Goal: Browse casually: Explore the website without a specific task or goal

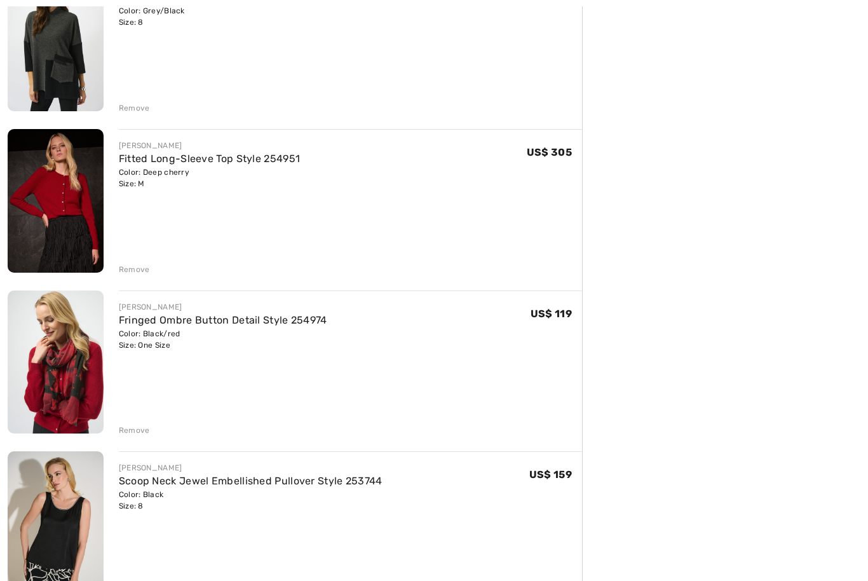
scroll to position [682, 0]
click at [128, 272] on div "Remove" at bounding box center [134, 269] width 31 height 11
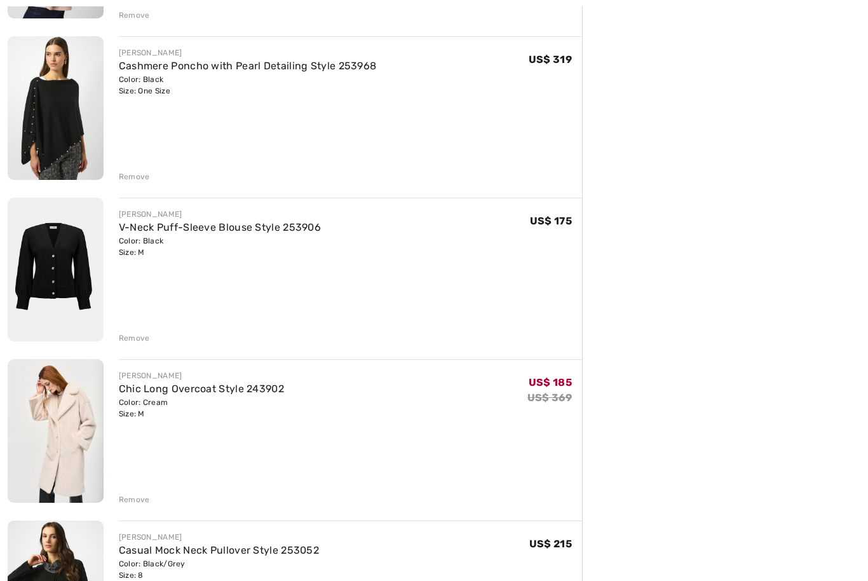
scroll to position [2598, 0]
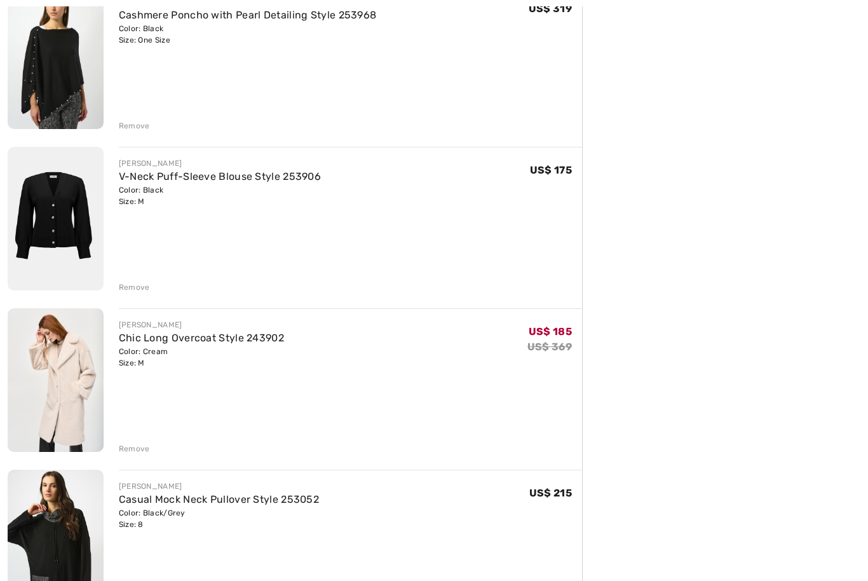
click at [38, 381] on img at bounding box center [56, 380] width 96 height 144
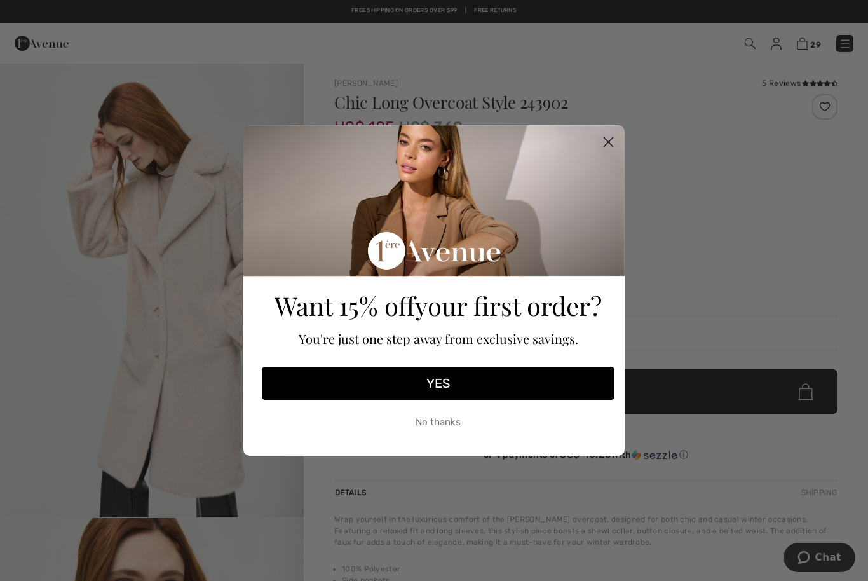
click at [616, 152] on icon "Close dialog" at bounding box center [608, 142] width 22 height 22
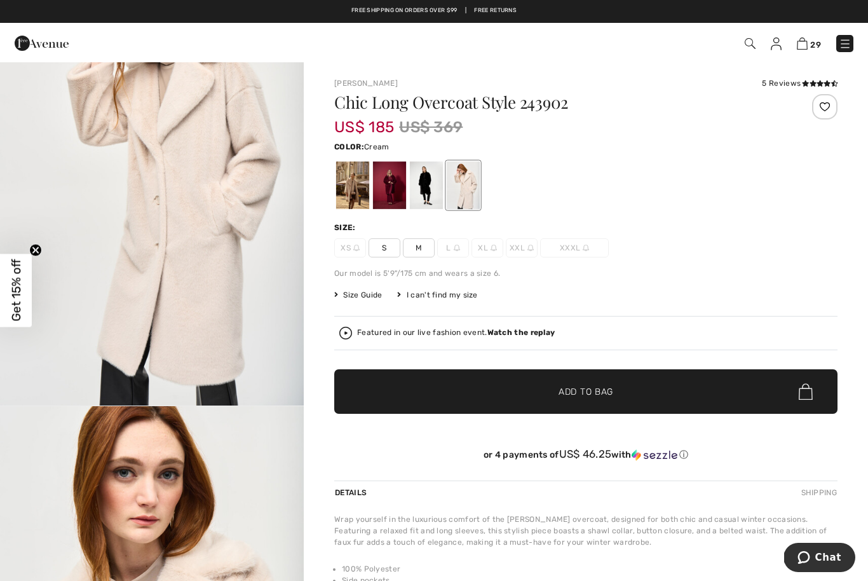
scroll to position [104, 0]
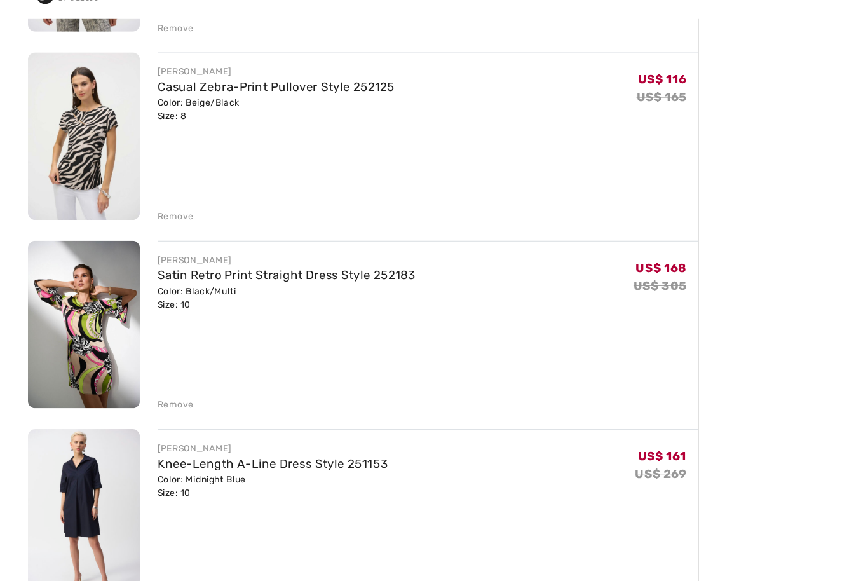
scroll to position [3949, 0]
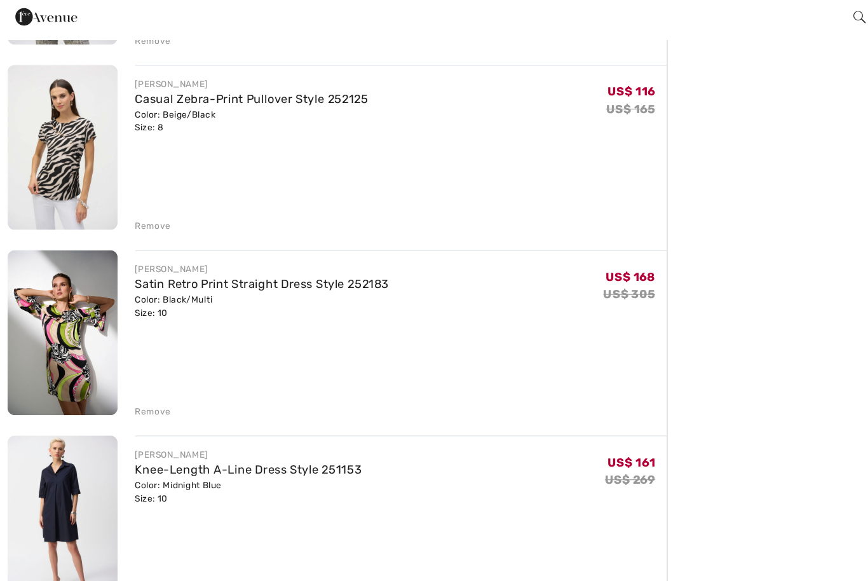
click at [50, 286] on img at bounding box center [56, 318] width 96 height 144
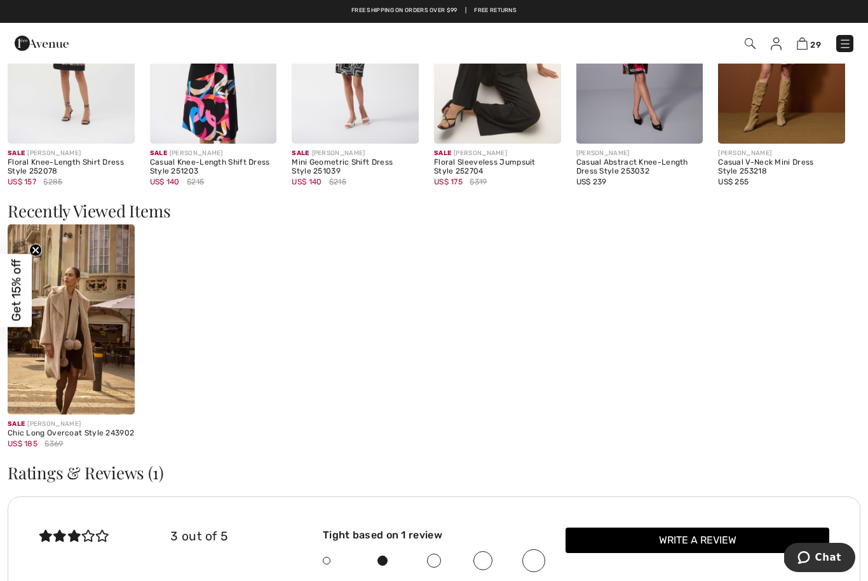
scroll to position [1141, 0]
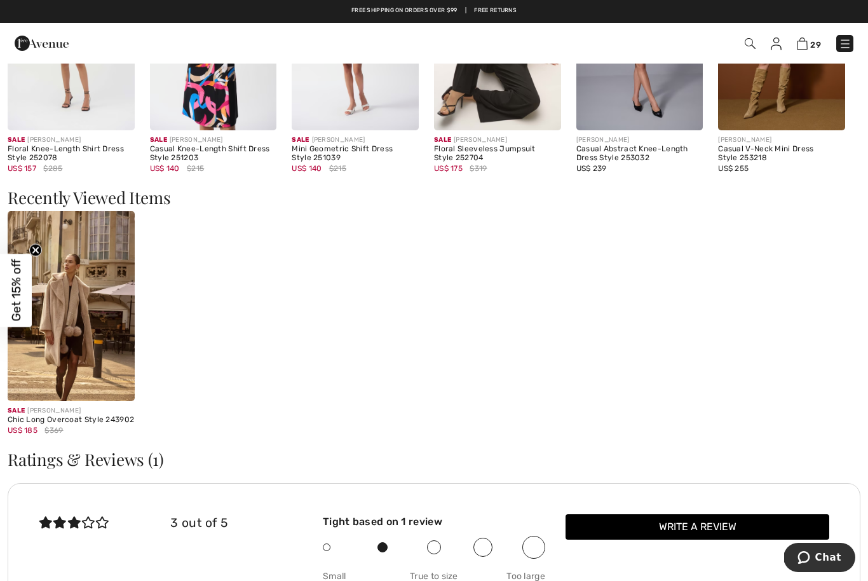
click at [58, 332] on img at bounding box center [71, 306] width 127 height 190
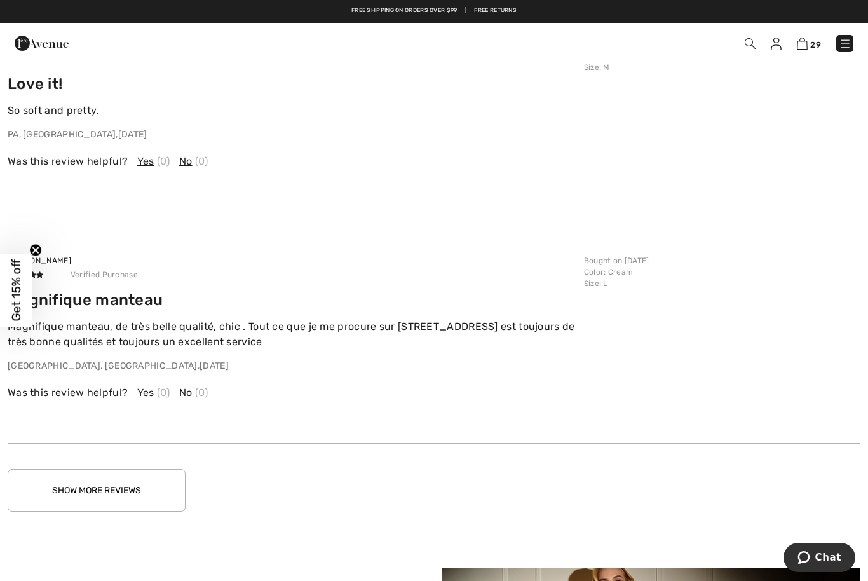
scroll to position [1856, 0]
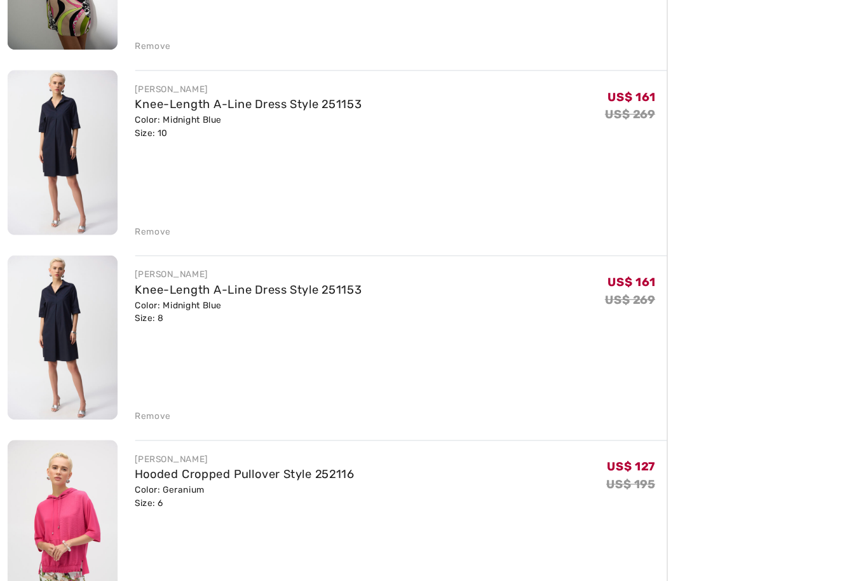
scroll to position [4259, 0]
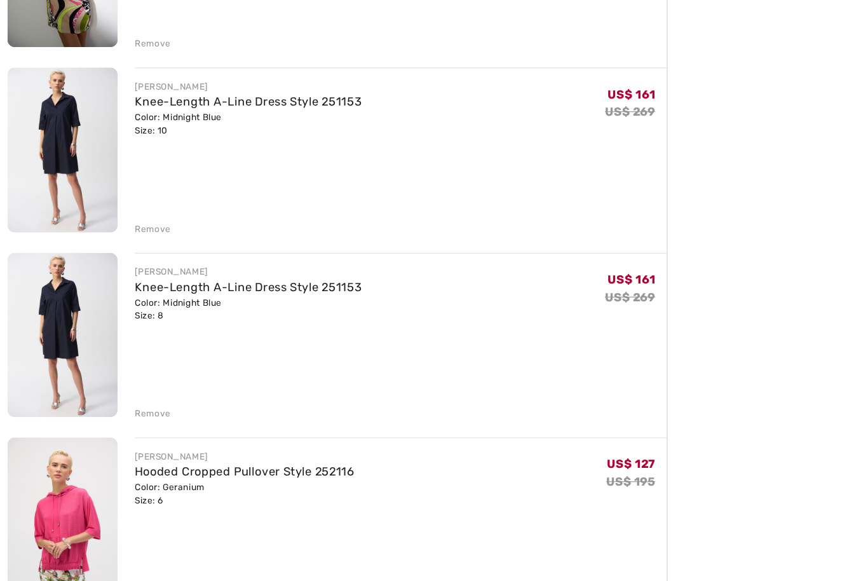
click at [137, 393] on div "Remove" at bounding box center [134, 398] width 31 height 11
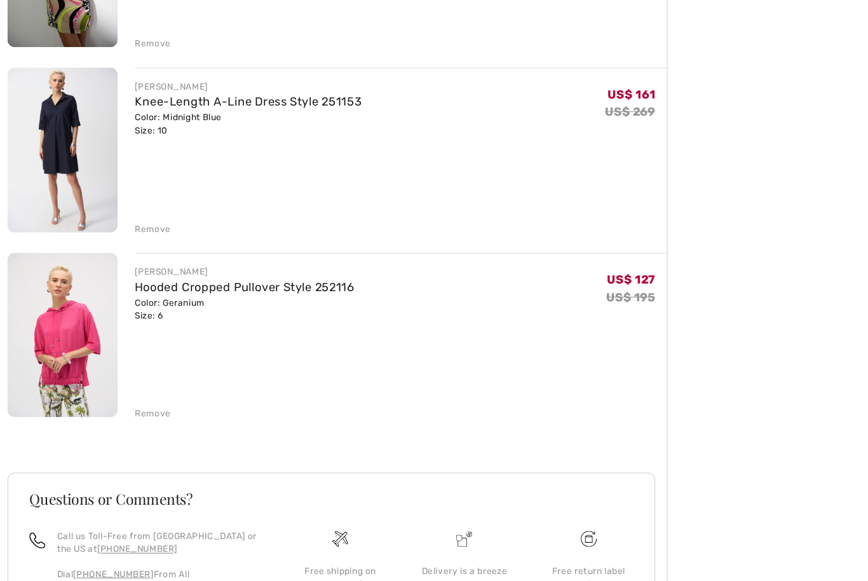
click at [63, 130] on img at bounding box center [56, 169] width 96 height 144
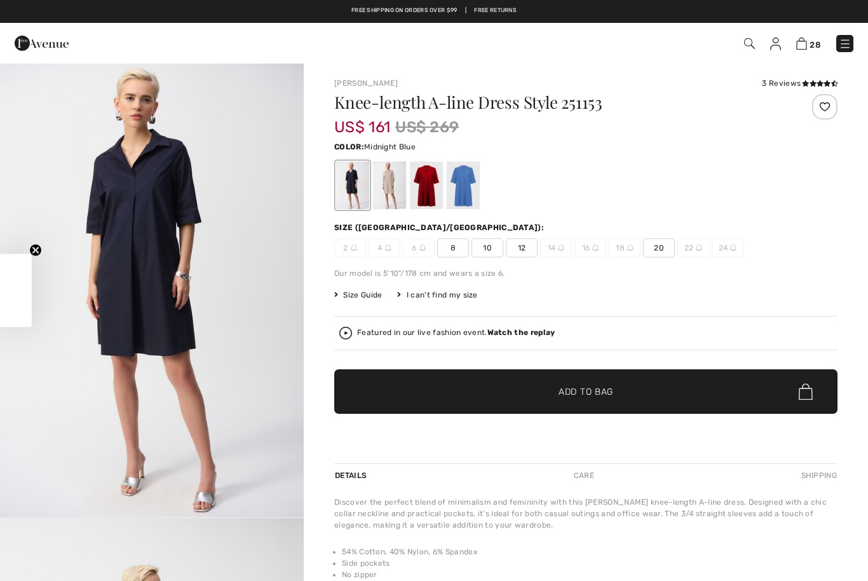
checkbox input "true"
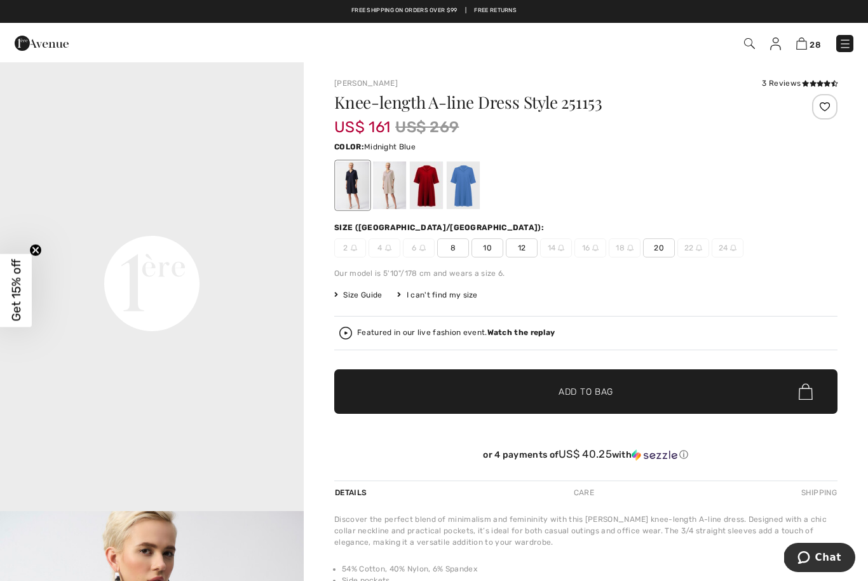
scroll to position [920, 0]
click at [431, 185] on div at bounding box center [426, 185] width 33 height 48
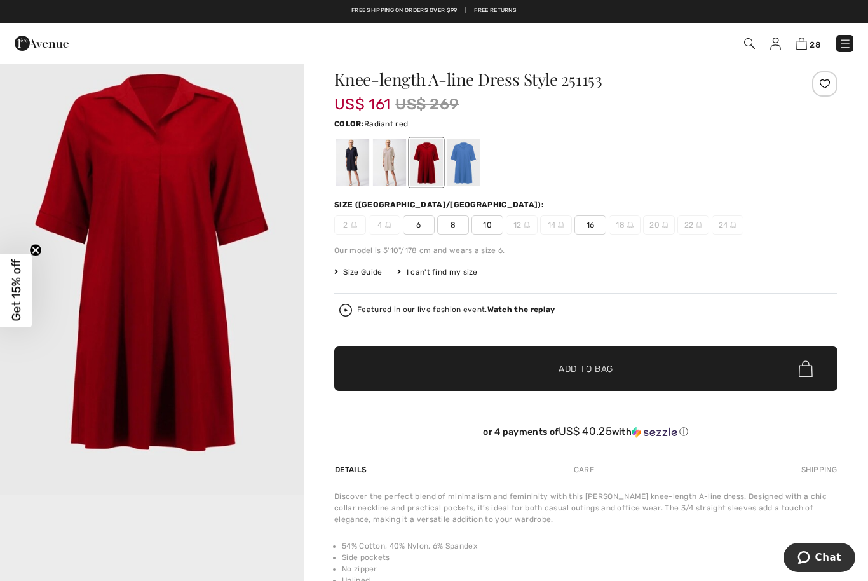
scroll to position [0, 0]
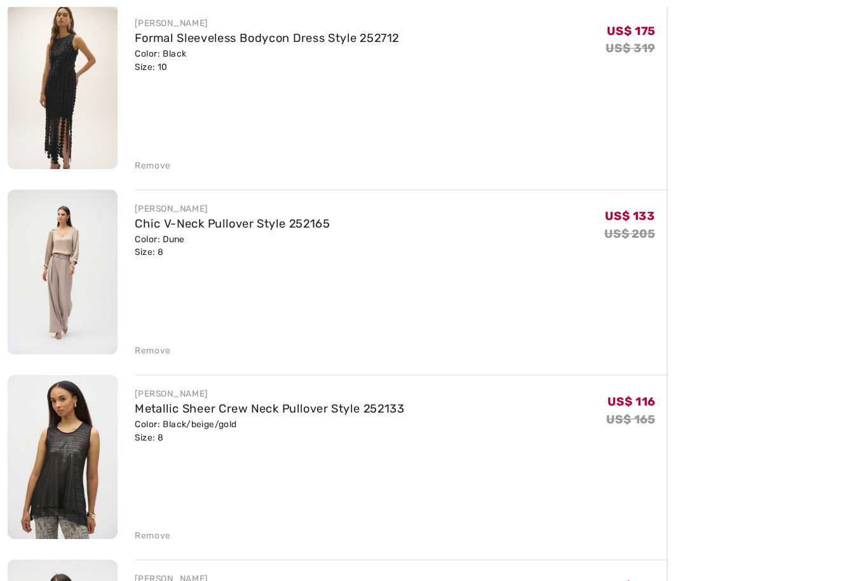
scroll to position [3564, 0]
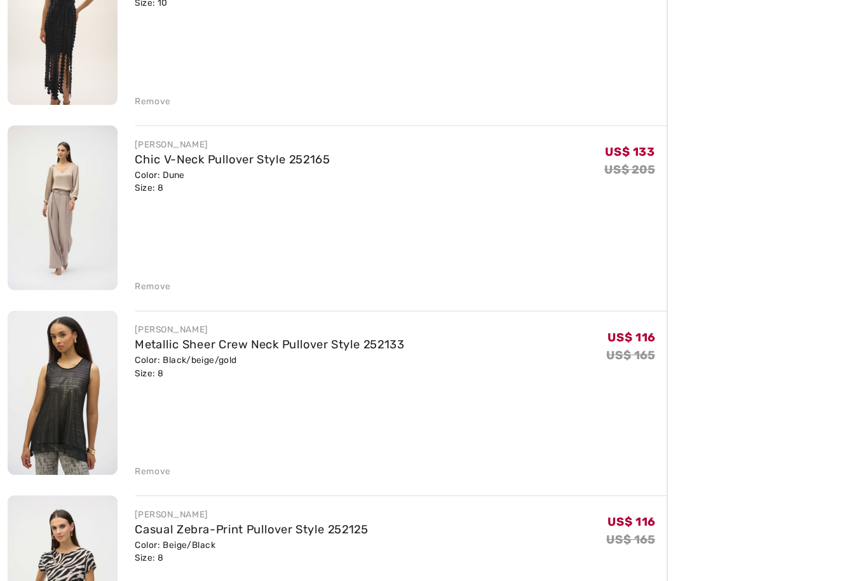
click at [63, 326] on img at bounding box center [56, 381] width 96 height 144
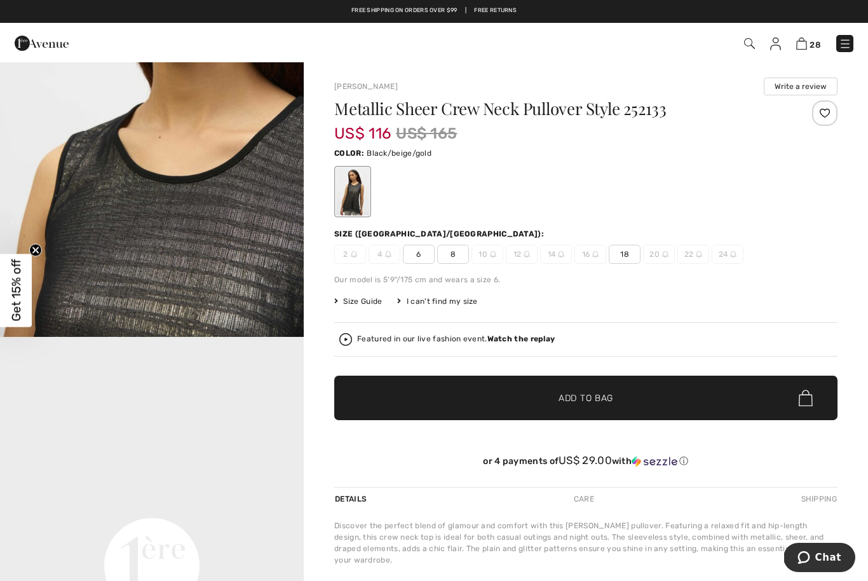
scroll to position [635, 0]
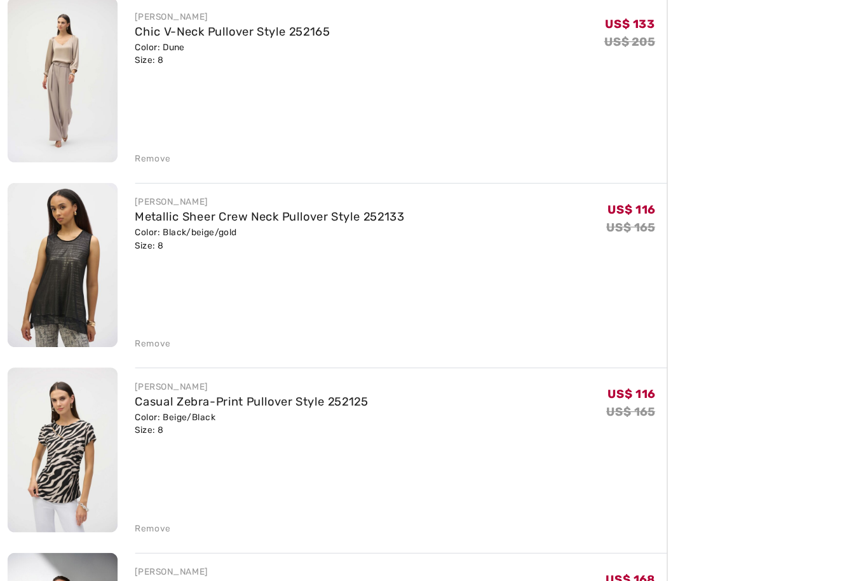
click at [57, 155] on img at bounding box center [56, 145] width 96 height 144
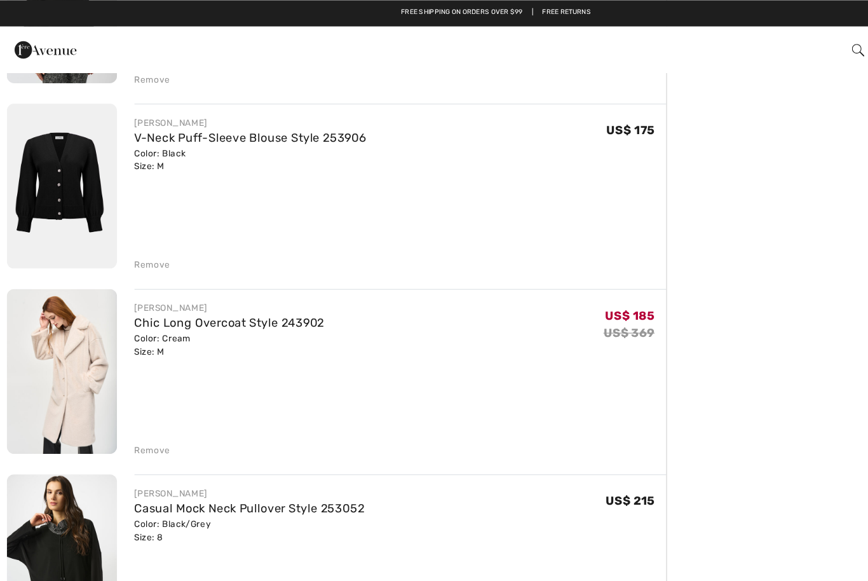
scroll to position [2654, 0]
click at [53, 154] on img at bounding box center [56, 163] width 96 height 144
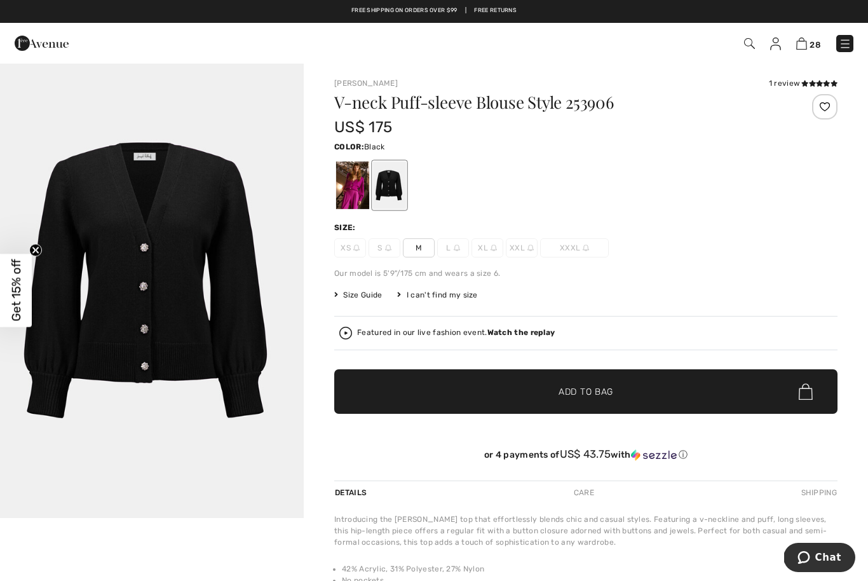
click at [70, 233] on img "1 / 1" at bounding box center [152, 289] width 304 height 455
click at [356, 187] on div at bounding box center [352, 185] width 33 height 48
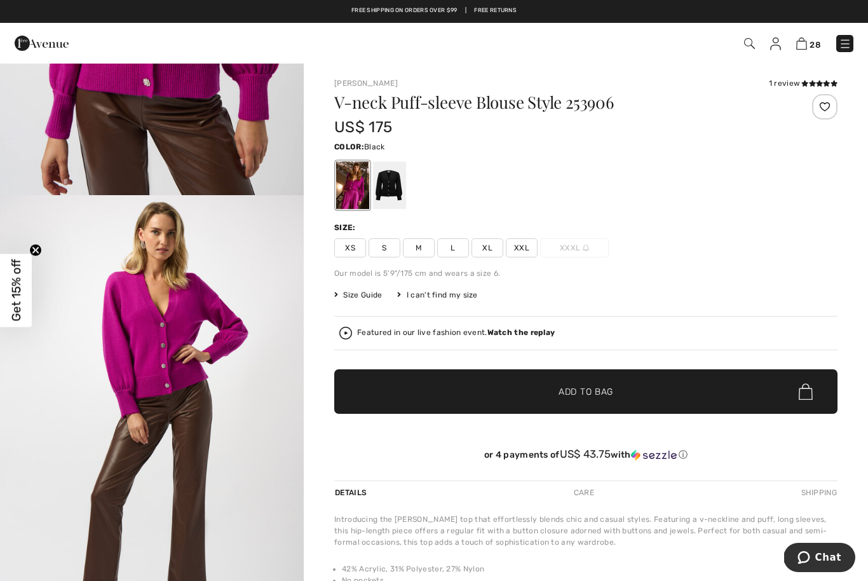
click at [386, 177] on div at bounding box center [389, 185] width 33 height 48
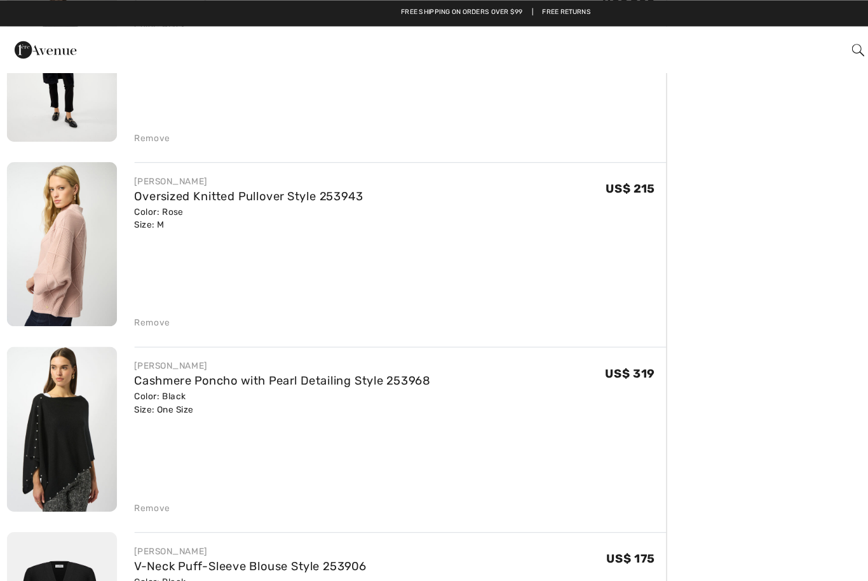
scroll to position [2281, 0]
click at [45, 209] on img at bounding box center [56, 214] width 96 height 144
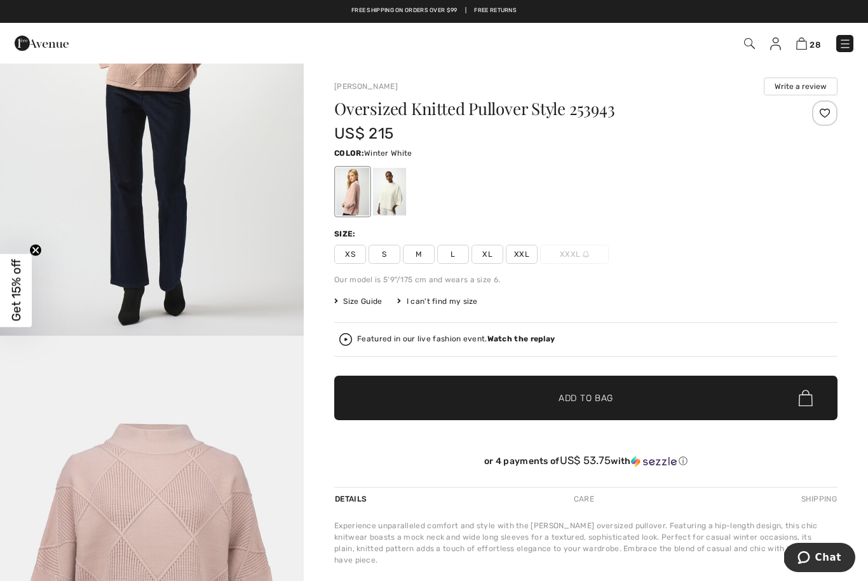
click at [403, 180] on div at bounding box center [389, 192] width 33 height 48
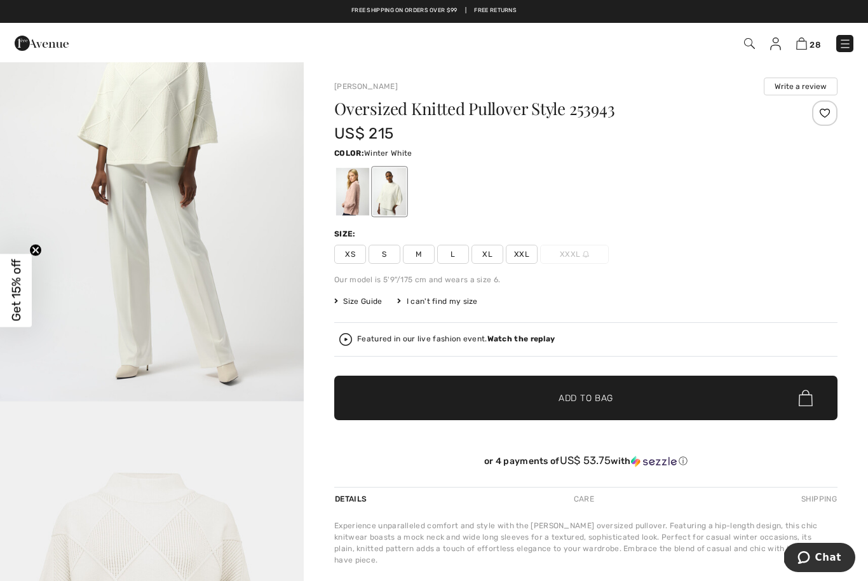
scroll to position [1441, 0]
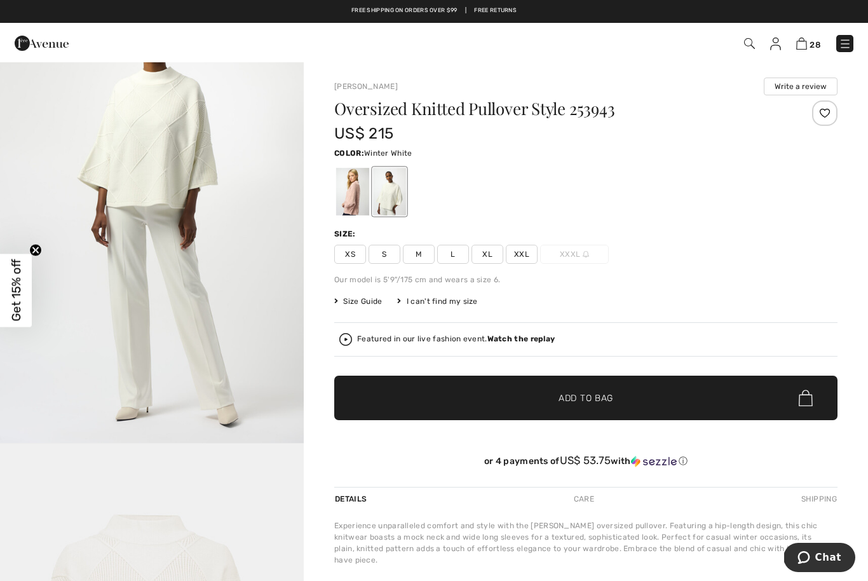
click at [122, 442] on img "3 / 4" at bounding box center [152, 214] width 304 height 455
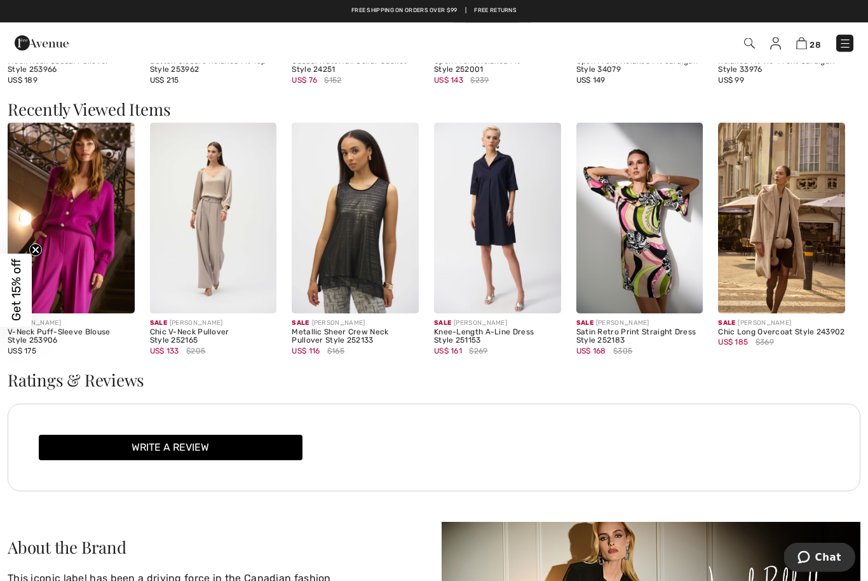
scroll to position [1212, 0]
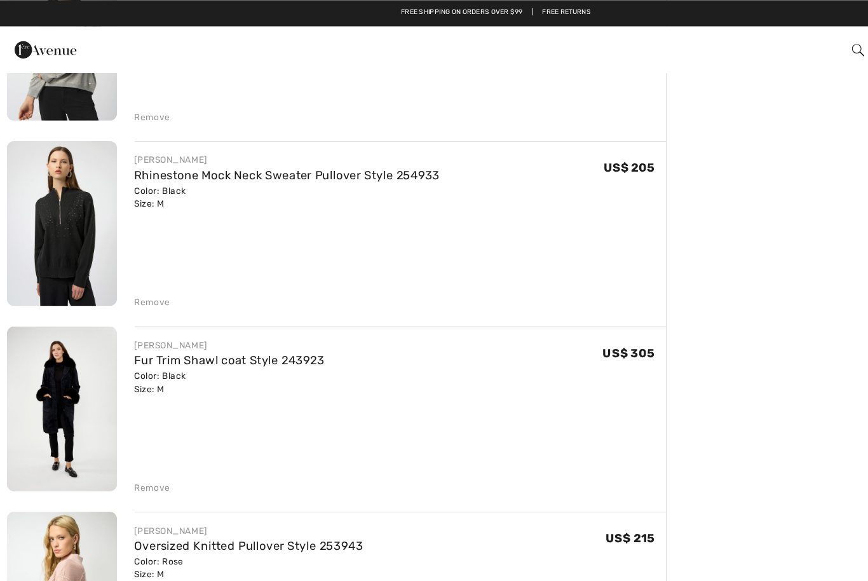
scroll to position [1978, 0]
click at [50, 349] on img at bounding box center [56, 356] width 96 height 144
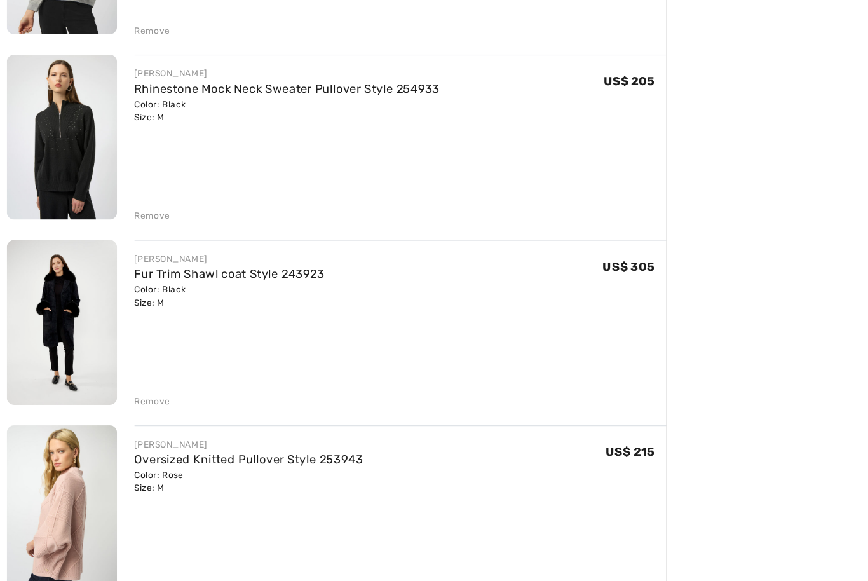
click at [60, 347] on img at bounding box center [56, 356] width 96 height 144
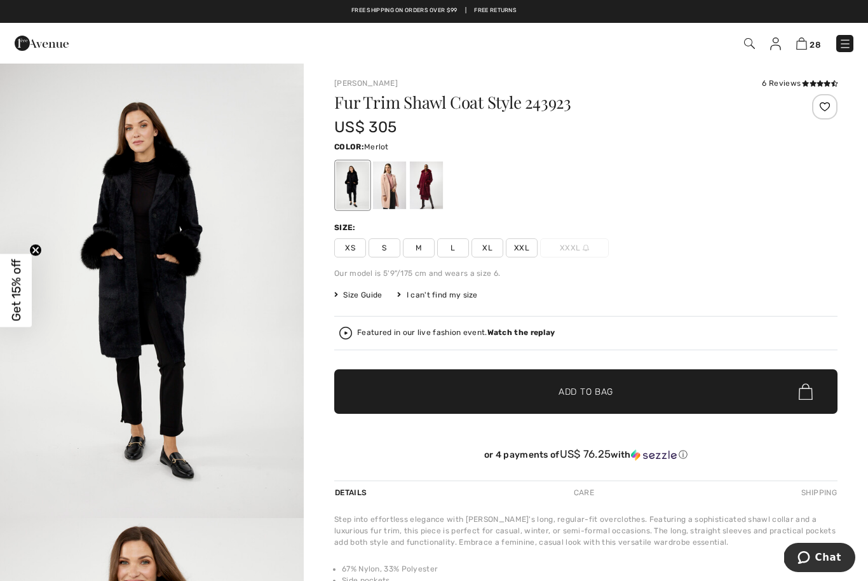
click at [436, 182] on div at bounding box center [426, 185] width 33 height 48
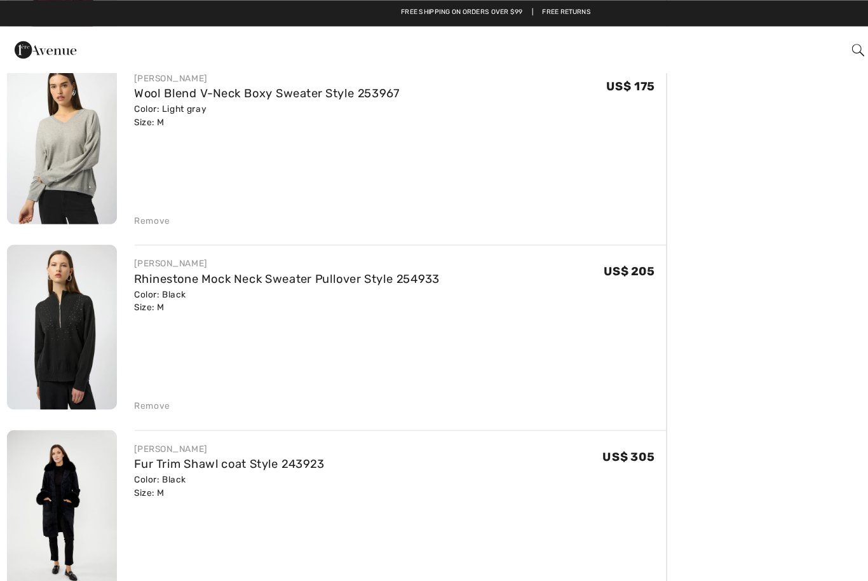
scroll to position [1887, 0]
click at [51, 281] on img at bounding box center [56, 285] width 96 height 144
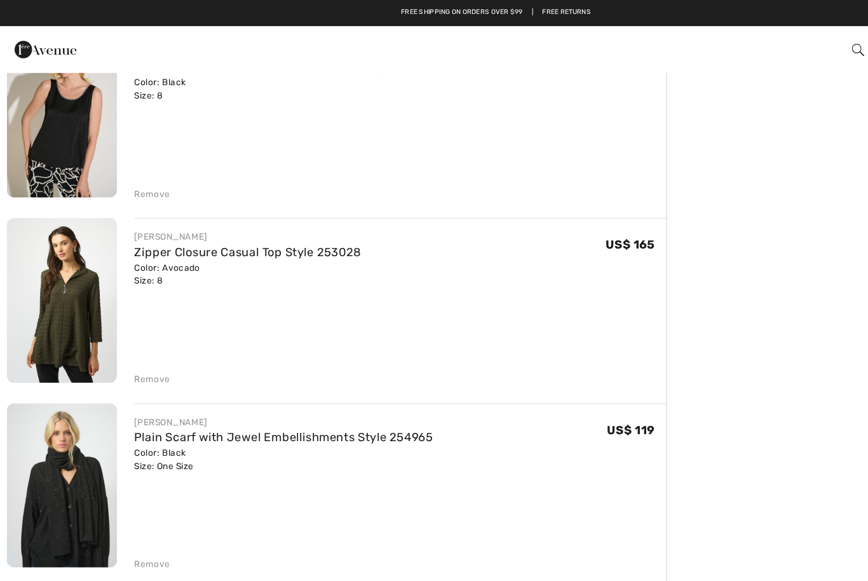
scroll to position [854, 0]
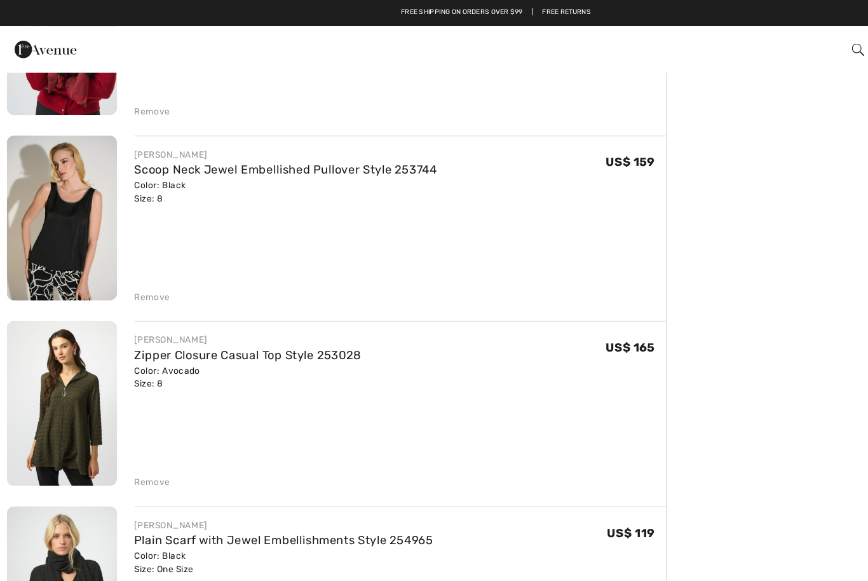
click at [51, 192] on img at bounding box center [56, 190] width 96 height 144
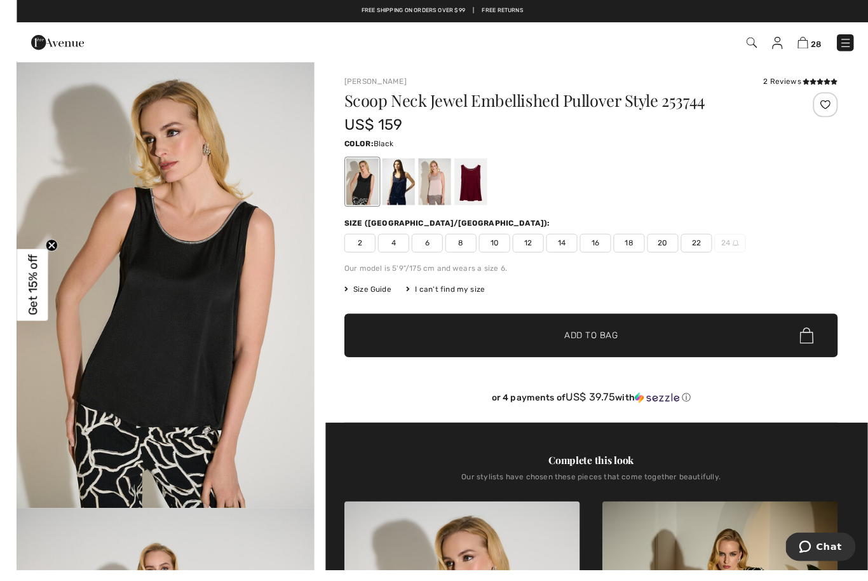
scroll to position [18, 0]
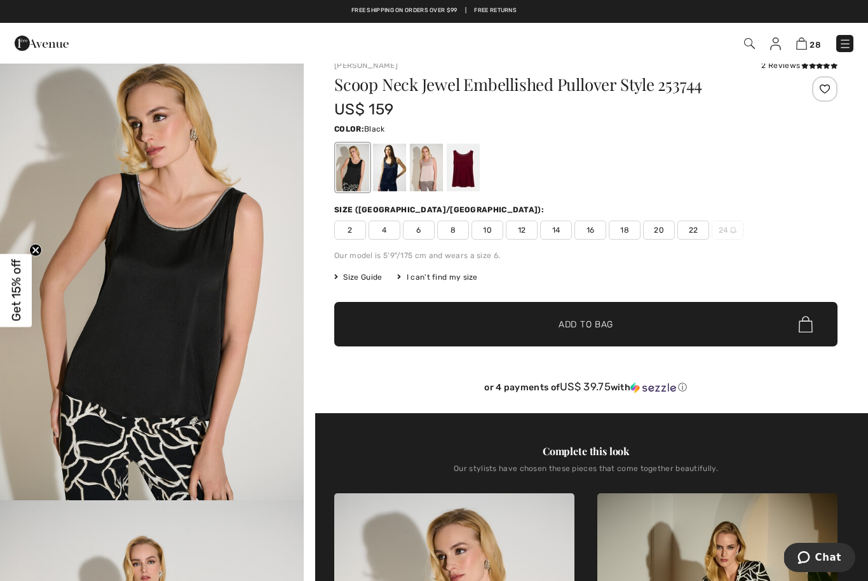
click at [459, 179] on div at bounding box center [463, 168] width 33 height 48
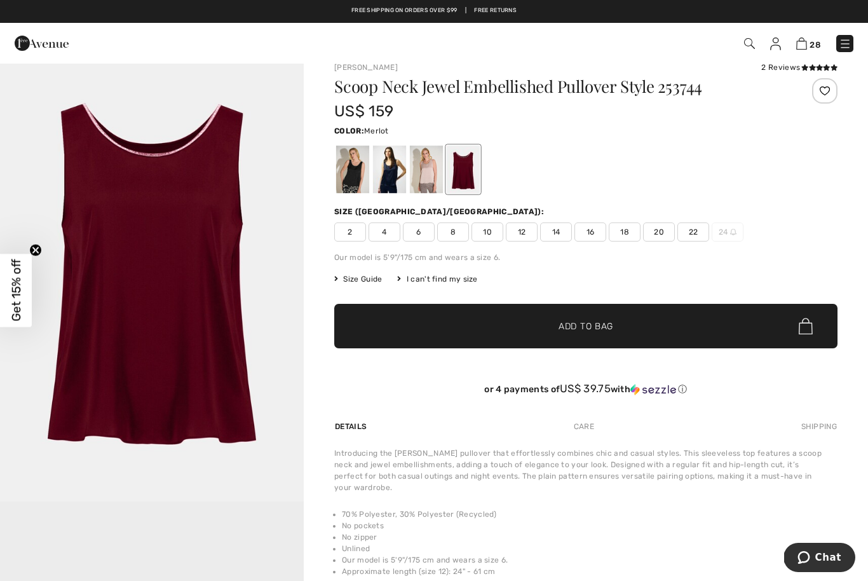
scroll to position [0, 0]
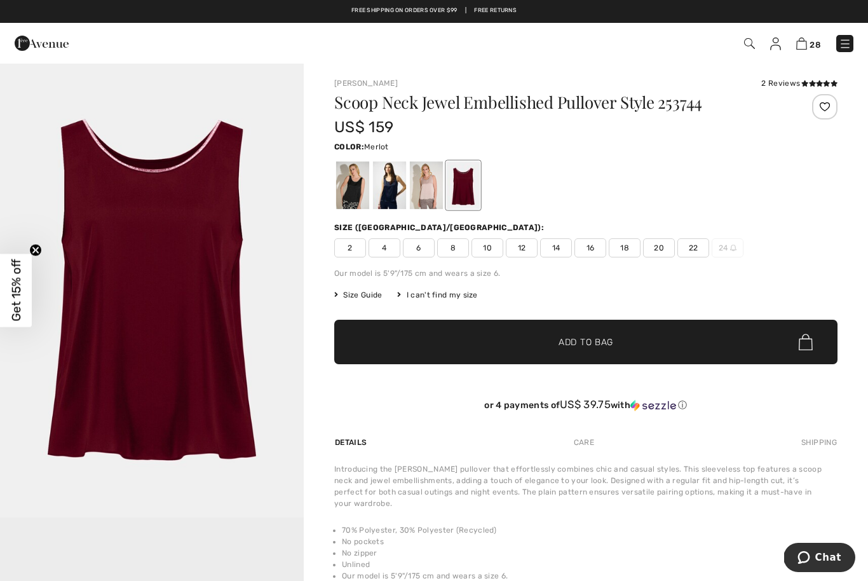
click at [423, 186] on div at bounding box center [426, 185] width 33 height 48
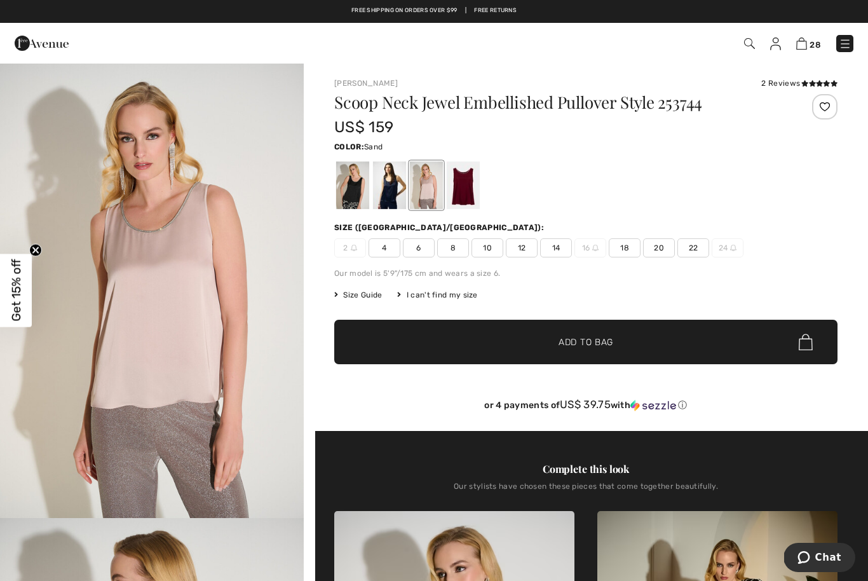
click at [390, 194] on div at bounding box center [389, 185] width 33 height 48
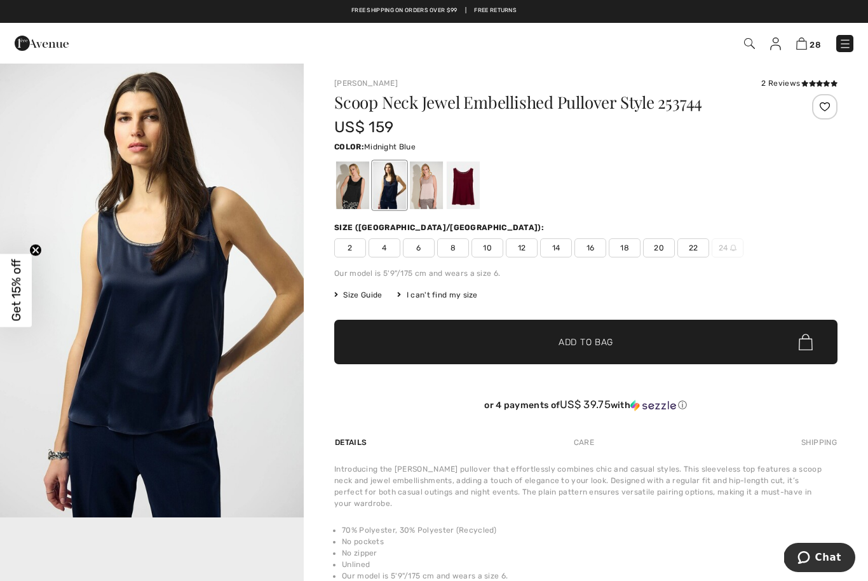
click at [352, 195] on div at bounding box center [352, 185] width 33 height 48
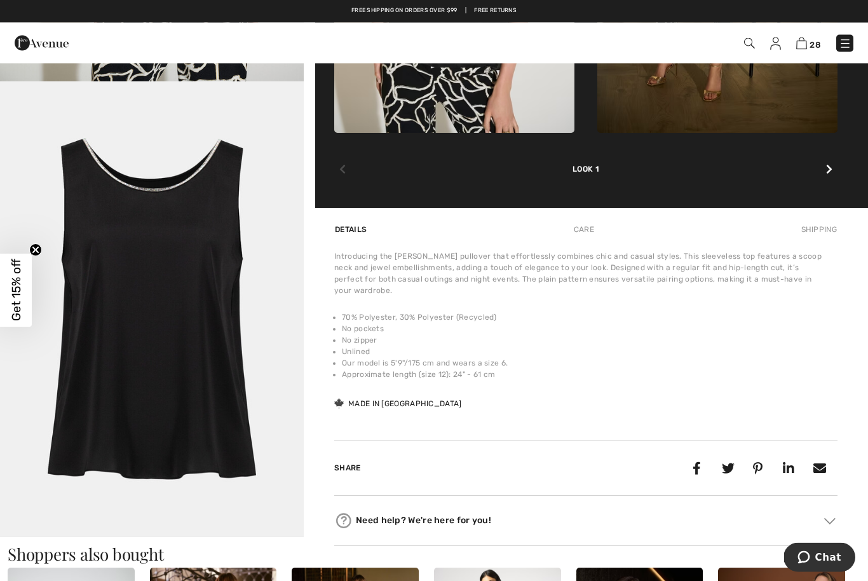
scroll to position [704, 0]
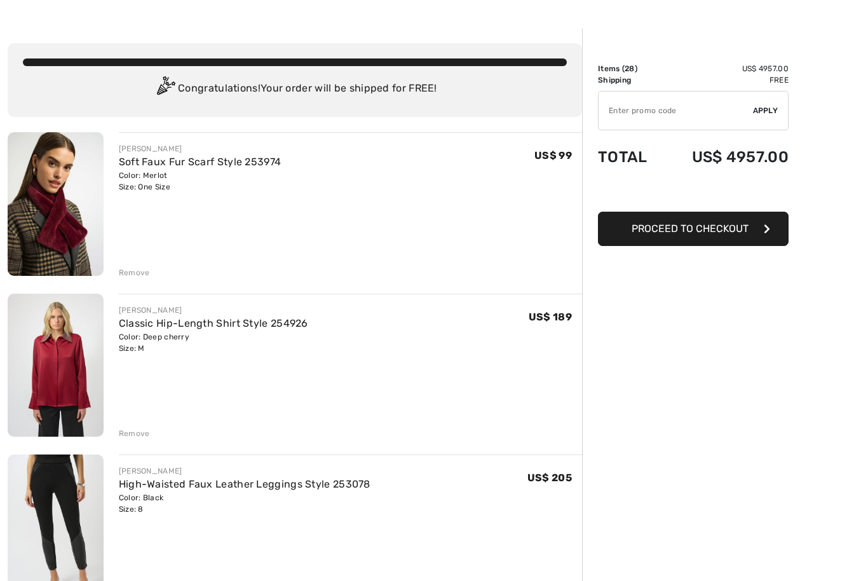
scroll to position [39, 0]
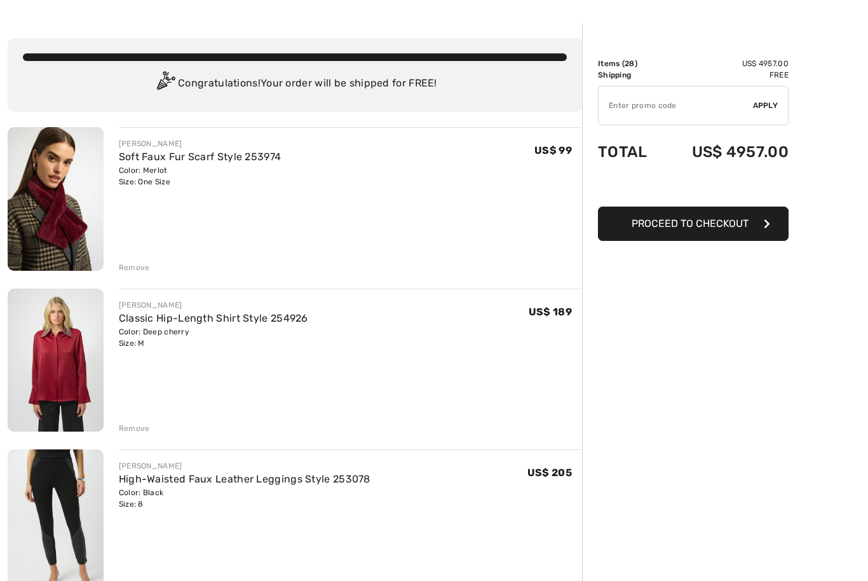
click at [51, 360] on img at bounding box center [56, 361] width 96 height 144
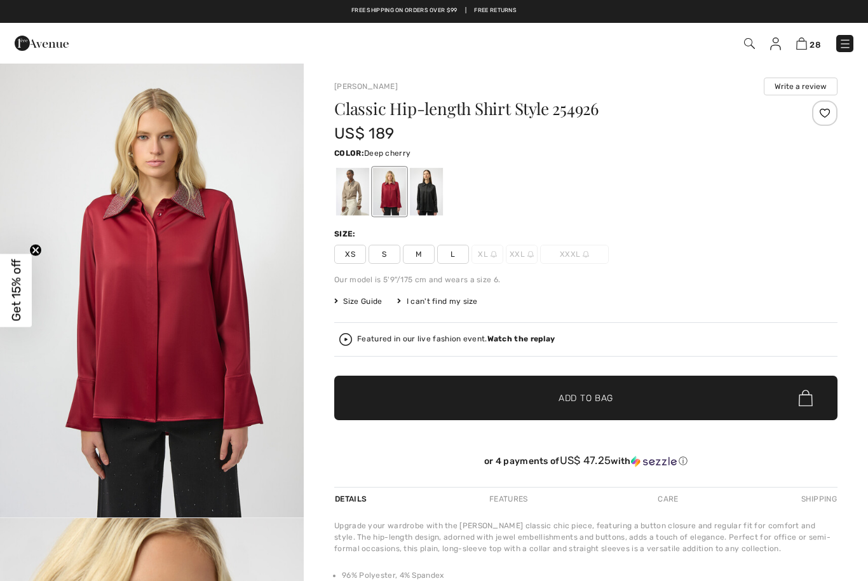
checkbox input "true"
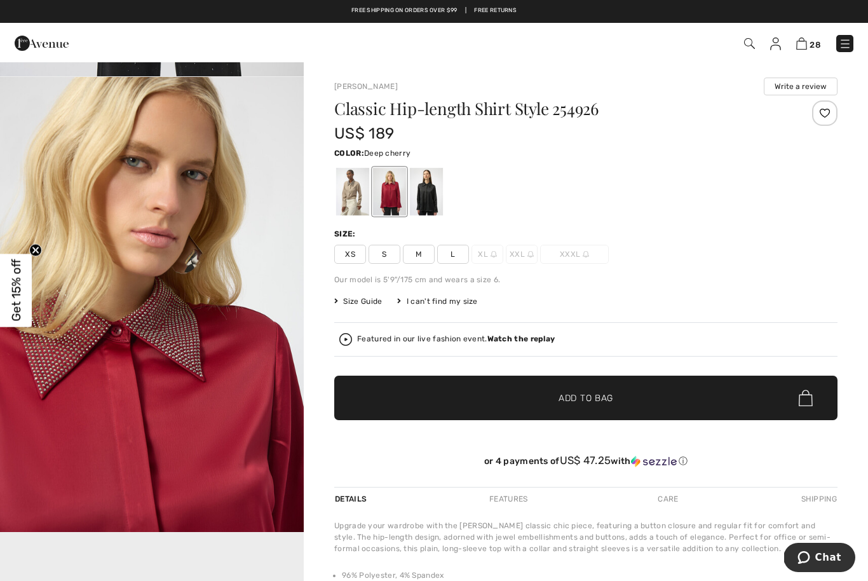
scroll to position [442, 0]
click at [355, 205] on div at bounding box center [352, 192] width 33 height 48
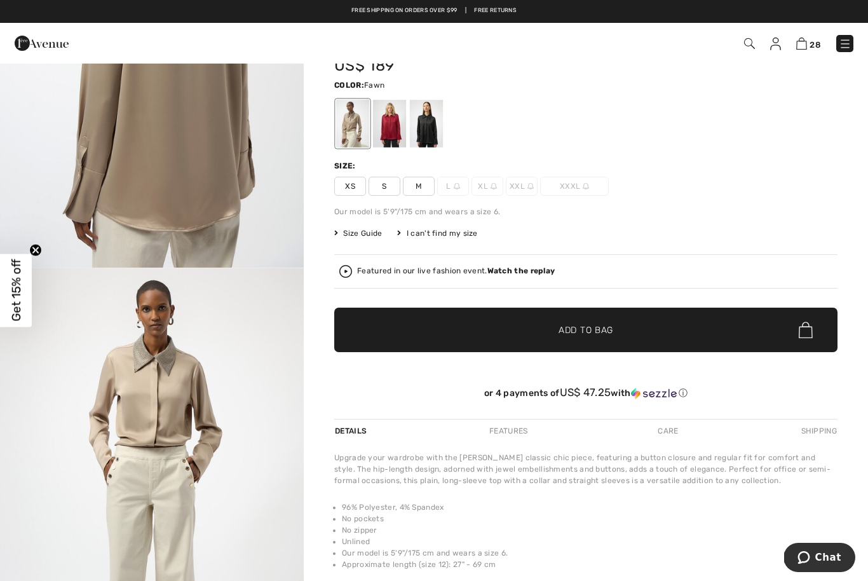
scroll to position [0, 0]
